Goal: Information Seeking & Learning: Understand process/instructions

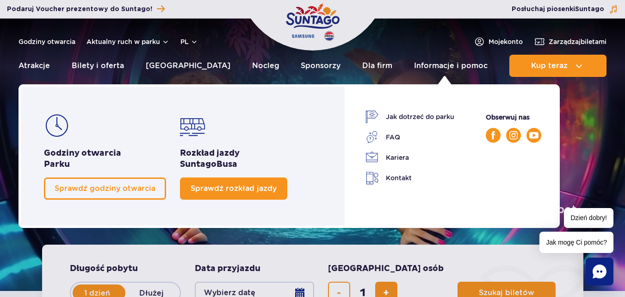
click at [242, 192] on span "Sprawdź rozkład jazdy" at bounding box center [234, 188] width 86 height 9
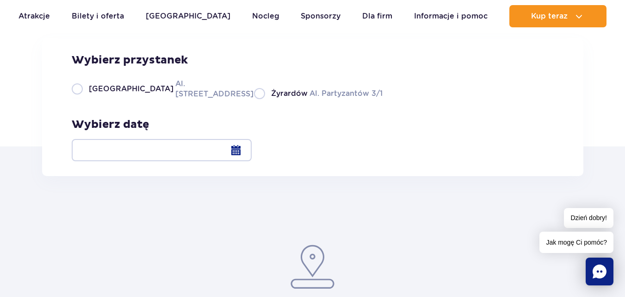
scroll to position [100, 0]
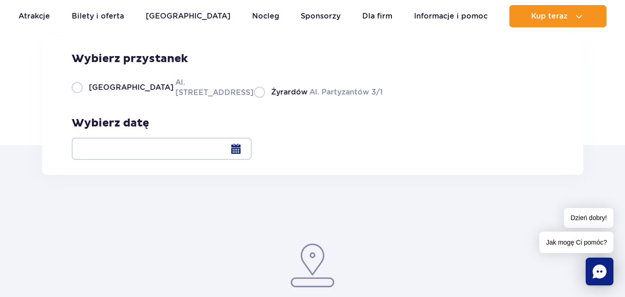
click at [77, 98] on label "Warszawa Al. Jerozolimskie 56" at bounding box center [157, 87] width 171 height 21
click at [77, 98] on input "Warszawa Al. Jerozolimskie 56" at bounding box center [77, 97] width 10 height 2
radio input "true"
click at [219, 98] on div "Wybierz przystanek Warszawa Al. Jerozolimskie 56 Żyrardów Al. Partyzantów 3/1" at bounding box center [227, 75] width 311 height 46
click at [254, 98] on label "Żyrardów Al. Partyzantów 3/1" at bounding box center [318, 92] width 129 height 12
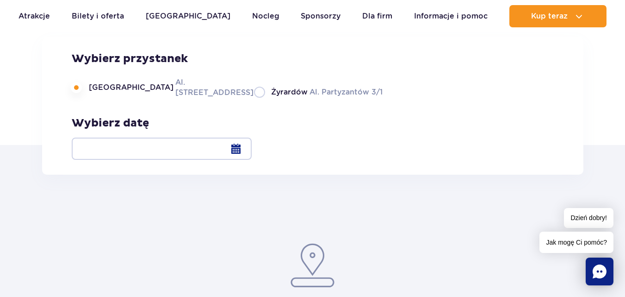
click at [254, 98] on input "Żyrardów Al. Partyzantów 3/1" at bounding box center [259, 97] width 10 height 2
radio input "true"
click at [81, 98] on label "Warszawa Al. Jerozolimskie 56" at bounding box center [157, 87] width 171 height 21
click at [81, 98] on input "Warszawa Al. Jerozolimskie 56" at bounding box center [77, 97] width 10 height 2
radio input "true"
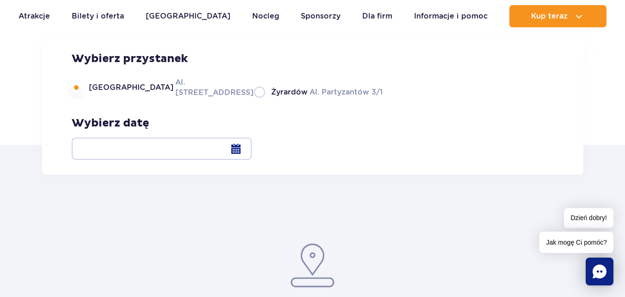
click at [252, 148] on div at bounding box center [162, 148] width 180 height 22
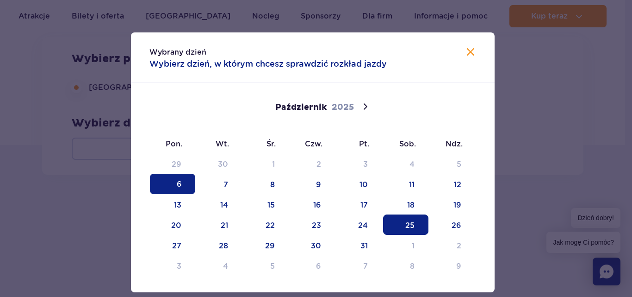
click at [417, 229] on span "25" at bounding box center [405, 224] width 45 height 20
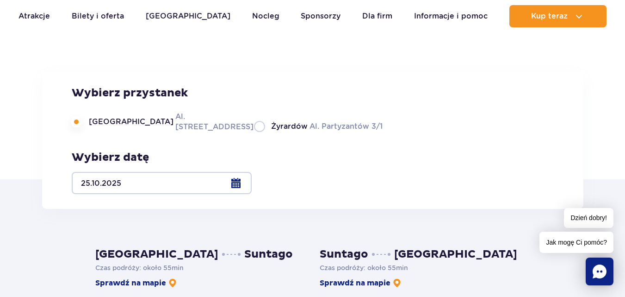
scroll to position [139, 0]
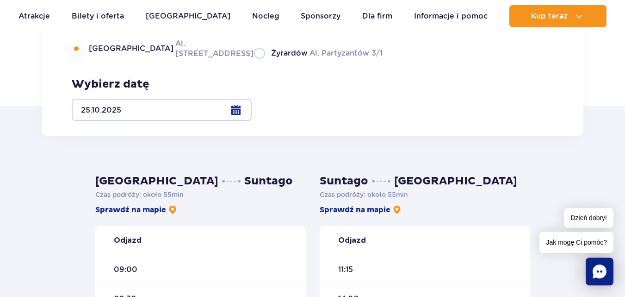
click at [254, 59] on label "Żyrardów Al. Partyzantów 3/1" at bounding box center [318, 53] width 129 height 12
click at [254, 59] on input "Żyrardów Al. Partyzantów 3/1" at bounding box center [259, 58] width 10 height 2
radio input "true"
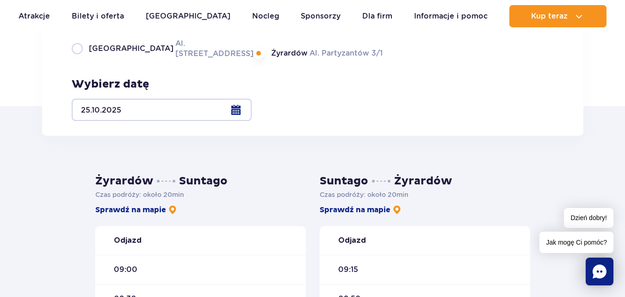
click at [83, 59] on label "Warszawa Al. Jerozolimskie 56" at bounding box center [157, 48] width 171 height 21
click at [82, 59] on input "Warszawa Al. Jerozolimskie 56" at bounding box center [77, 58] width 10 height 2
radio input "true"
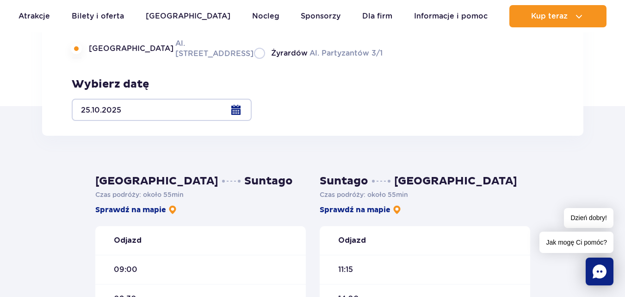
click at [254, 59] on label "Żyrardów Al. Partyzantów 3/1" at bounding box center [318, 53] width 129 height 12
click at [254, 59] on input "Żyrardów Al. Partyzantów 3/1" at bounding box center [259, 58] width 10 height 2
radio input "true"
